Goal: Find specific page/section: Find specific page/section

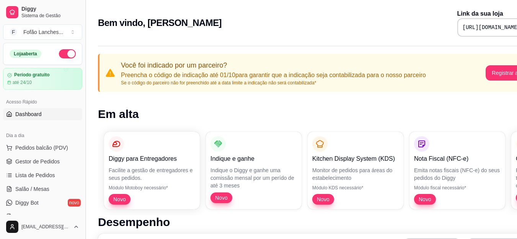
drag, startPoint x: 84, startPoint y: 86, endPoint x: 87, endPoint y: 68, distance: 18.6
click at [87, 68] on button "Toggle Sidebar" at bounding box center [85, 119] width 6 height 239
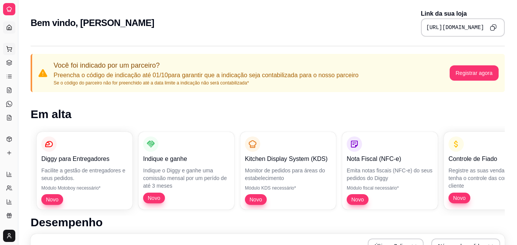
click at [5, 50] on button "Pedidos balcão (PDV)" at bounding box center [9, 49] width 12 height 12
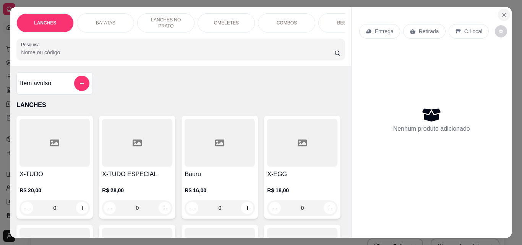
click at [504, 14] on icon "Close" at bounding box center [504, 15] width 6 height 6
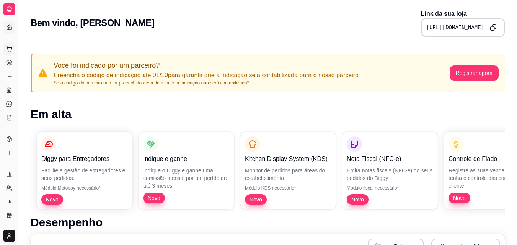
click at [9, 46] on icon at bounding box center [9, 49] width 6 height 6
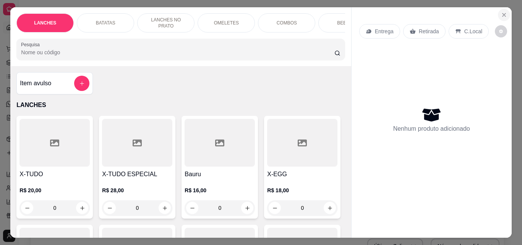
click at [501, 12] on icon "Close" at bounding box center [504, 15] width 6 height 6
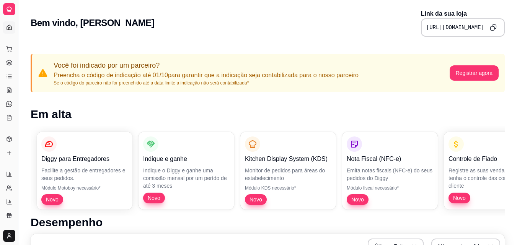
click at [6, 11] on icon at bounding box center [9, 9] width 6 height 6
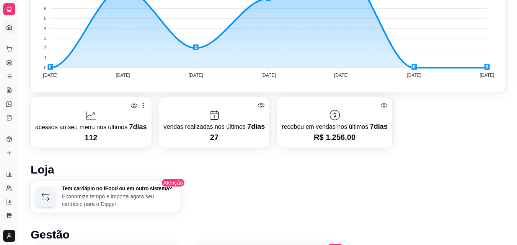
scroll to position [279, 0]
